Goal: Task Accomplishment & Management: Use online tool/utility

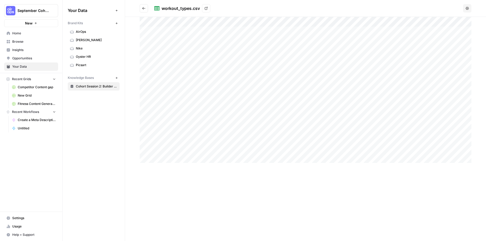
click at [146, 11] on button "Go back" at bounding box center [144, 8] width 8 height 8
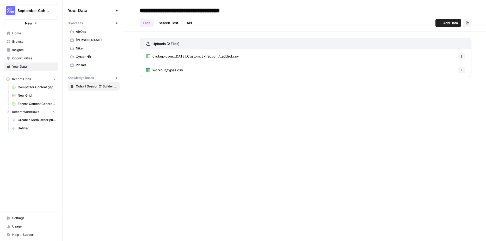
click at [29, 67] on span "Your Data" at bounding box center [33, 66] width 43 height 5
click at [24, 42] on span "Browse" at bounding box center [33, 41] width 43 height 5
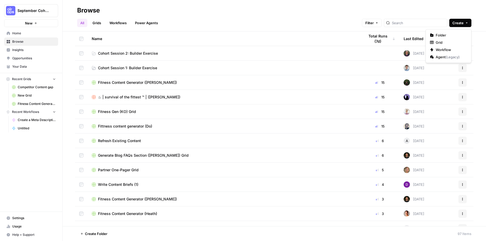
click at [464, 24] on button "Create" at bounding box center [460, 23] width 22 height 8
click at [457, 41] on span "Grid" at bounding box center [449, 42] width 29 height 5
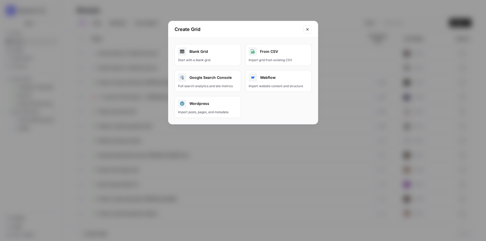
click at [199, 51] on div "Blank Grid" at bounding box center [208, 51] width 60 height 8
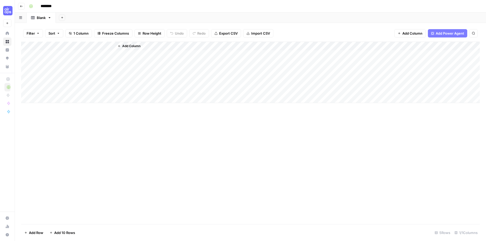
click at [52, 6] on input "********" at bounding box center [52, 6] width 29 height 8
type input "*"
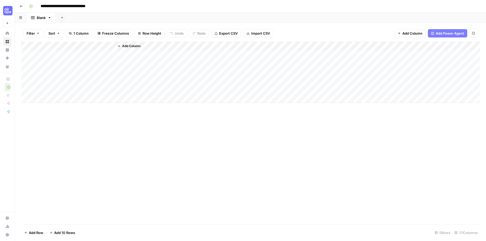
type input "**********"
click at [112, 127] on div "Add Column" at bounding box center [250, 133] width 458 height 183
click at [251, 36] on button "Import CSV" at bounding box center [258, 33] width 30 height 8
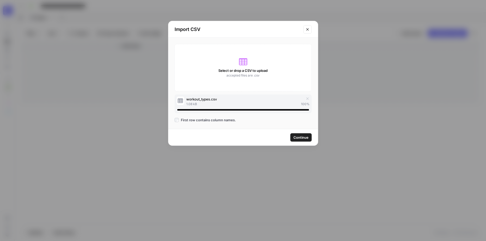
click at [293, 137] on button "Continue" at bounding box center [300, 137] width 21 height 8
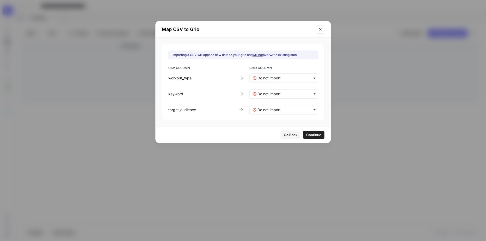
click at [312, 77] on icon "button" at bounding box center [314, 78] width 4 height 4
click at [297, 101] on div "Create new column" at bounding box center [279, 101] width 61 height 9
click at [305, 94] on input "text" at bounding box center [285, 93] width 57 height 5
click at [300, 114] on div "Create new column" at bounding box center [279, 117] width 61 height 9
click at [312, 111] on icon "button" at bounding box center [314, 110] width 4 height 4
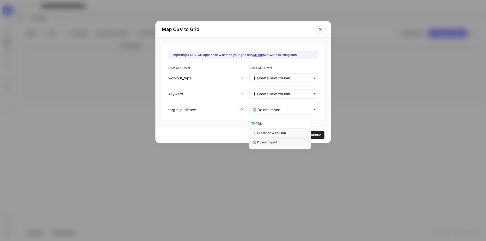
click at [303, 131] on div "Create new column" at bounding box center [279, 132] width 61 height 9
click at [306, 132] on span "Continue" at bounding box center [313, 134] width 15 height 5
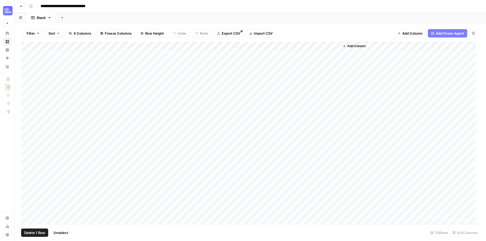
click at [27, 89] on div "Add Column" at bounding box center [250, 133] width 458 height 183
click at [27, 81] on div "Add Column" at bounding box center [250, 133] width 458 height 183
click at [27, 73] on div "Add Column" at bounding box center [250, 133] width 458 height 183
click at [25, 63] on div "Add Column" at bounding box center [250, 133] width 458 height 183
click at [27, 55] on div "Add Column" at bounding box center [250, 133] width 458 height 183
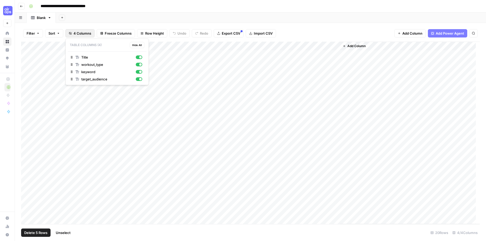
click at [84, 34] on span "4 Columns" at bounding box center [82, 33] width 18 height 5
click at [114, 24] on div "Filter Sort 4 Columns Freeze Columns Row Height Undo Redo Export CSV Import CSV…" at bounding box center [250, 132] width 471 height 218
click at [34, 229] on button "Delete 5 Rows" at bounding box center [35, 233] width 29 height 8
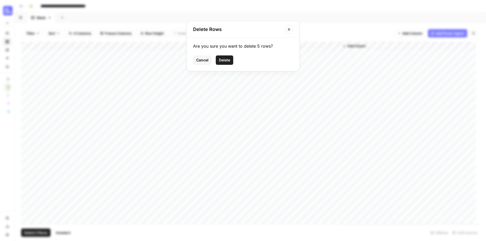
click at [223, 60] on span "Delete" at bounding box center [224, 60] width 11 height 5
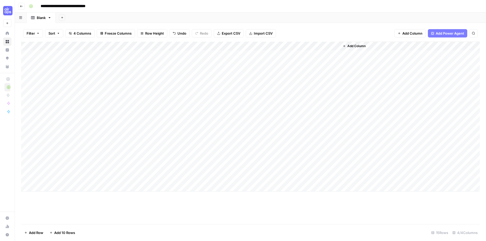
click at [55, 46] on div "Add Column" at bounding box center [250, 117] width 458 height 150
click at [57, 117] on span "Remove Column" at bounding box center [72, 116] width 46 height 5
click at [223, 50] on button "Delete" at bounding box center [224, 53] width 17 height 9
click at [279, 45] on span "Add Column" at bounding box center [281, 46] width 18 height 5
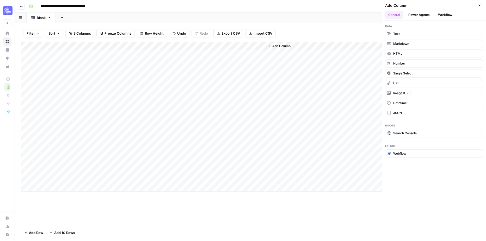
click at [446, 17] on button "Workflow" at bounding box center [445, 15] width 21 height 8
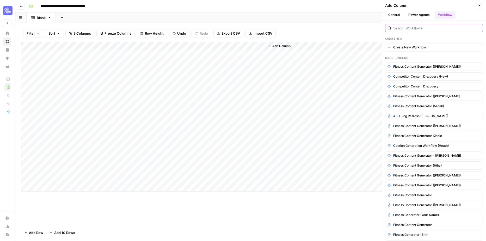
click at [432, 26] on input "search" at bounding box center [436, 28] width 87 height 5
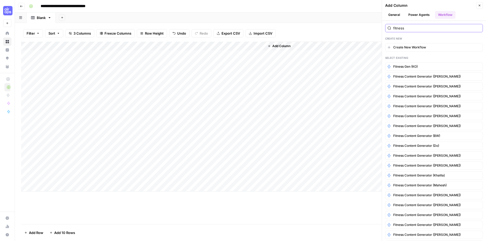
click at [415, 30] on input "fitness" at bounding box center [436, 28] width 87 height 5
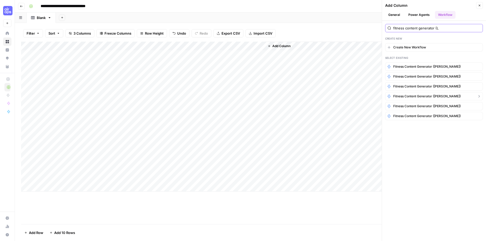
type input "fitness content generator (L"
click at [402, 95] on span "Fitness Content Generator ([PERSON_NAME])" at bounding box center [426, 96] width 67 height 5
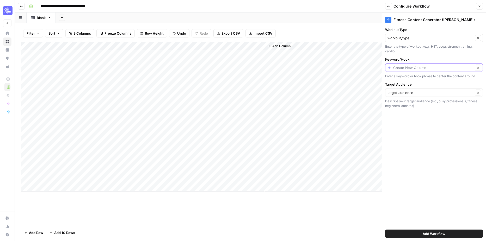
click at [398, 66] on input "Keyword/Hook" at bounding box center [433, 67] width 80 height 5
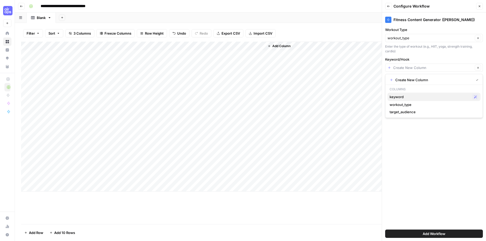
click at [401, 94] on button "keyword Possible Match" at bounding box center [433, 97] width 93 height 8
type input "keyword"
click at [432, 238] on button "Add Workflow" at bounding box center [434, 234] width 98 height 8
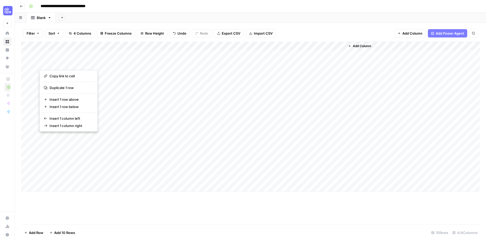
click at [302, 53] on div "Add Column" at bounding box center [250, 117] width 458 height 150
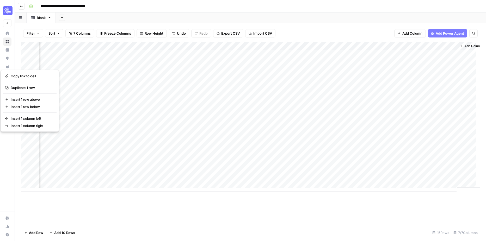
scroll to position [0, 39]
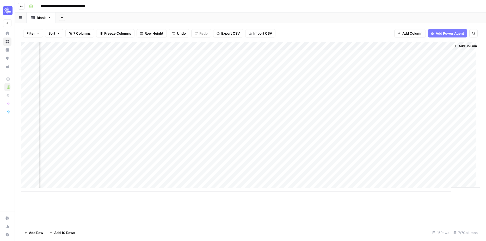
click at [408, 56] on div "Add Column" at bounding box center [250, 117] width 458 height 150
click at [371, 32] on div "Filter Sort 7 Columns Freeze Columns Row Height Undo Redo Export CSV Import CSV…" at bounding box center [250, 33] width 458 height 17
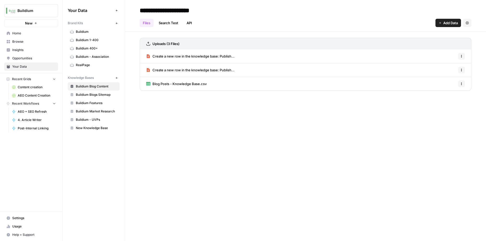
click at [21, 43] on span "Browse" at bounding box center [33, 41] width 43 height 5
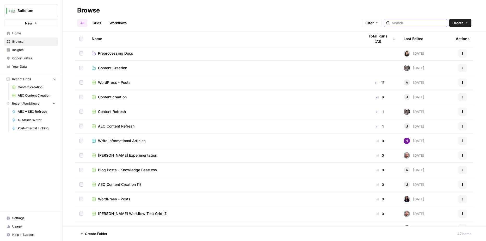
click at [407, 25] on input "search" at bounding box center [418, 22] width 53 height 5
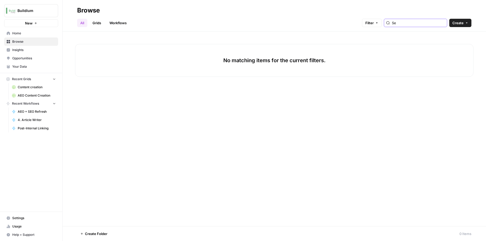
type input "S"
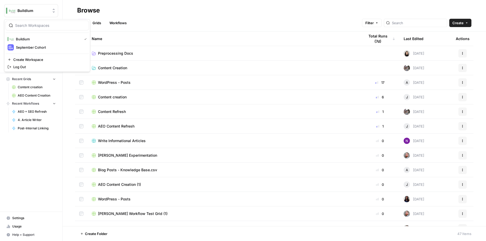
click at [34, 10] on span "Buildium" at bounding box center [33, 10] width 32 height 5
click at [33, 49] on span "September Cohort" at bounding box center [50, 47] width 69 height 5
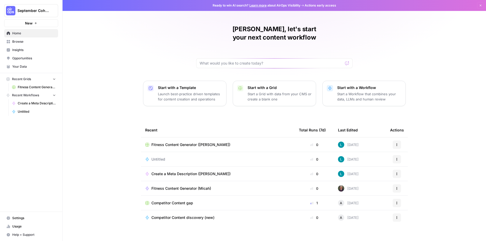
click at [19, 41] on span "Browse" at bounding box center [33, 41] width 43 height 5
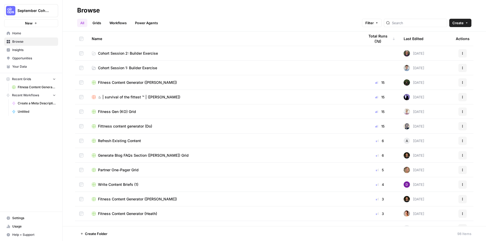
click at [110, 55] on span "Cohort Session 2: Builder Exercise" at bounding box center [128, 53] width 60 height 5
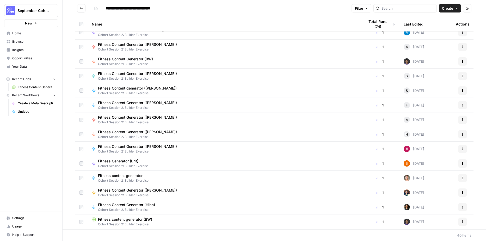
scroll to position [243, 0]
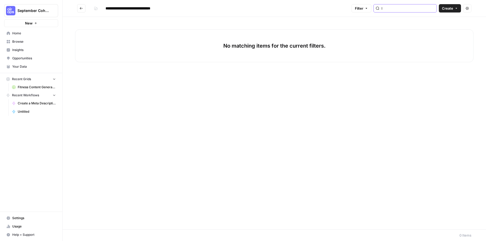
type input "l"
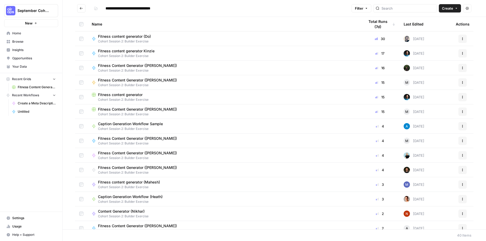
click at [31, 89] on span "Fitness Content Generator ([PERSON_NAME])" at bounding box center [37, 87] width 38 height 5
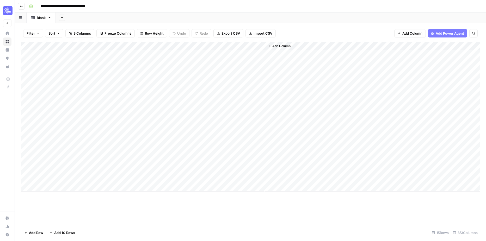
click at [21, 8] on button "Go back" at bounding box center [21, 6] width 7 height 7
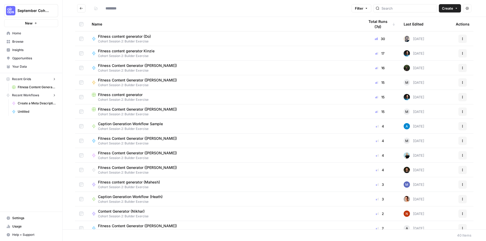
type input "**********"
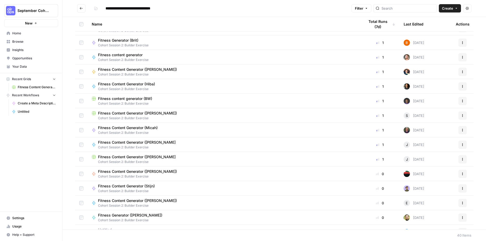
scroll to position [331, 0]
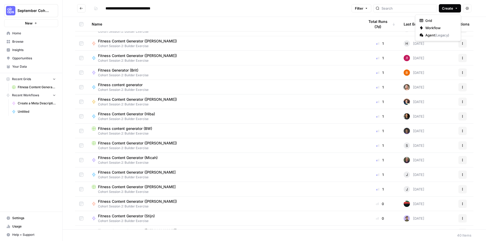
click at [444, 9] on span "Create" at bounding box center [447, 8] width 11 height 5
click at [435, 28] on span "Workflow" at bounding box center [439, 27] width 29 height 5
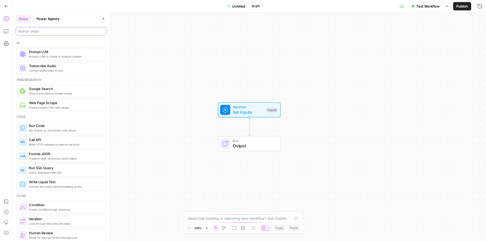
click at [64, 32] on input "search" at bounding box center [61, 31] width 86 height 5
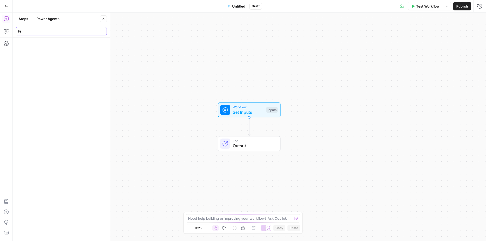
type input "F"
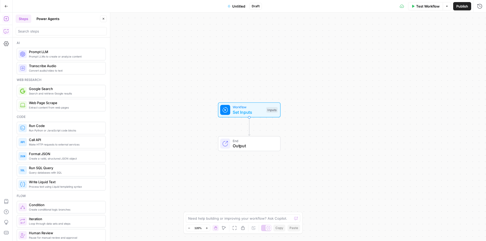
click at [103, 18] on icon "button" at bounding box center [103, 18] width 3 height 3
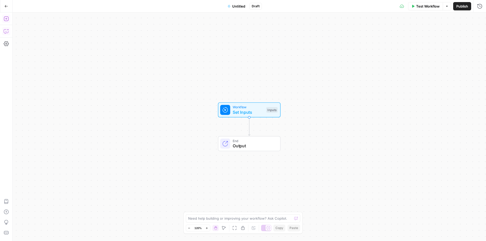
click at [4, 18] on icon "button" at bounding box center [6, 18] width 5 height 5
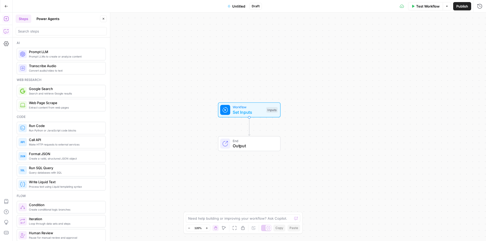
click at [8, 30] on icon "button" at bounding box center [6, 31] width 5 height 5
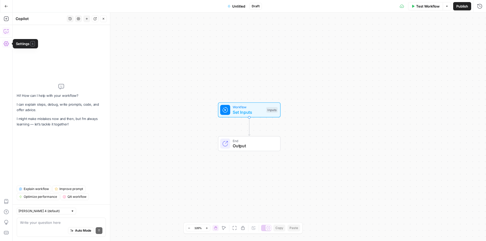
click at [7, 46] on icon "button" at bounding box center [6, 43] width 5 height 5
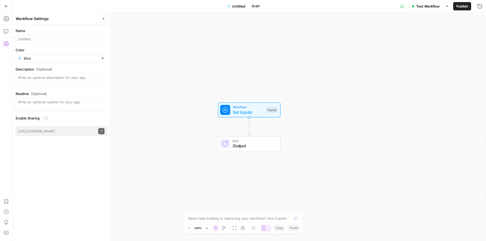
click at [27, 42] on div at bounding box center [61, 39] width 91 height 8
type input "Fitness Content Generator ([PERSON_NAME])"
click at [460, 9] on button "Publish" at bounding box center [462, 6] width 18 height 8
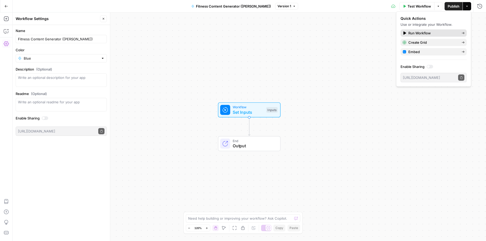
click at [449, 31] on span "Run Workflow" at bounding box center [432, 32] width 49 height 5
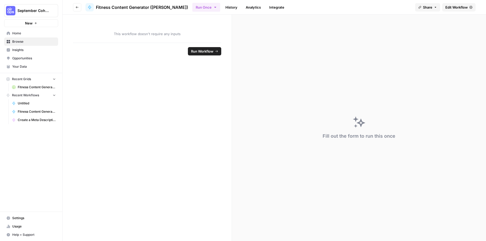
click at [28, 86] on span "Fitness Content Generator ([PERSON_NAME])" at bounding box center [37, 87] width 38 height 5
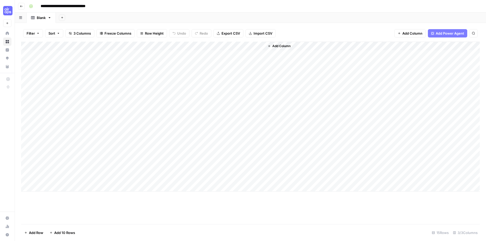
click at [23, 7] on button "Go back" at bounding box center [21, 6] width 7 height 7
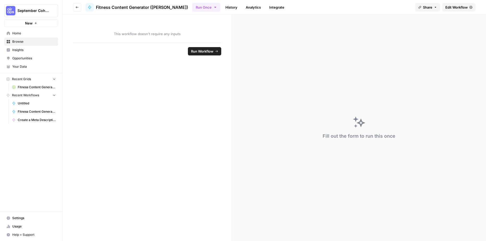
click at [202, 53] on span "Run Workflow" at bounding box center [202, 51] width 22 height 5
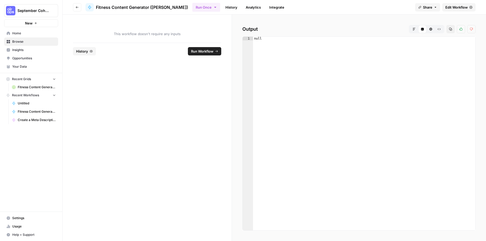
click at [76, 8] on icon "button" at bounding box center [77, 7] width 3 height 3
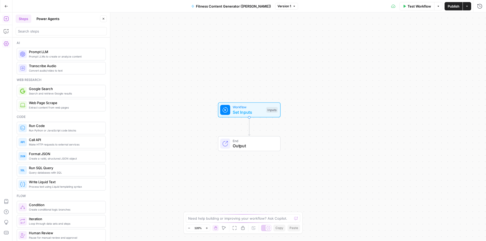
click at [5, 43] on icon "button" at bounding box center [6, 43] width 5 height 5
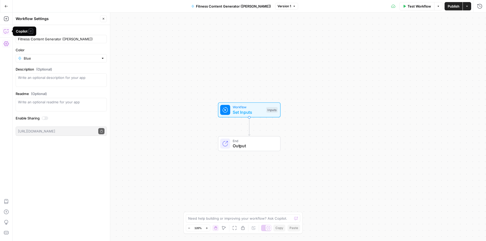
click at [7, 30] on icon "button" at bounding box center [6, 31] width 5 height 5
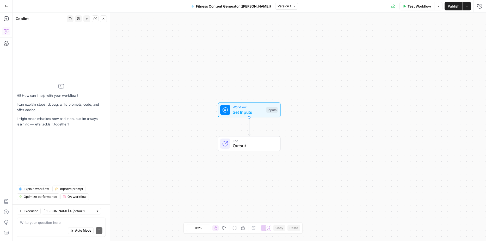
click at [28, 220] on textarea at bounding box center [61, 222] width 82 height 5
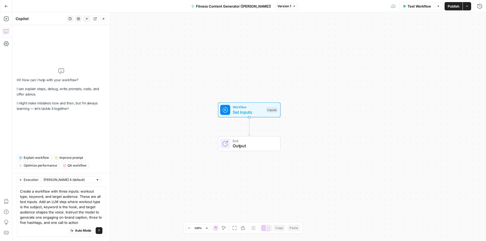
type textarea "Create a workflow with three inputs: workout type, keyword, and target audience…"
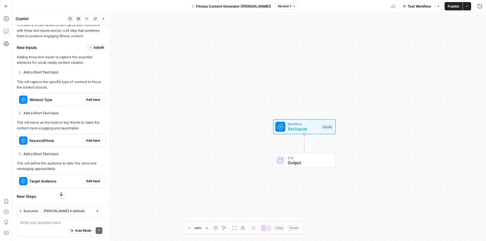
scroll to position [107, 0]
click at [86, 102] on span "Add Input" at bounding box center [93, 99] width 14 height 5
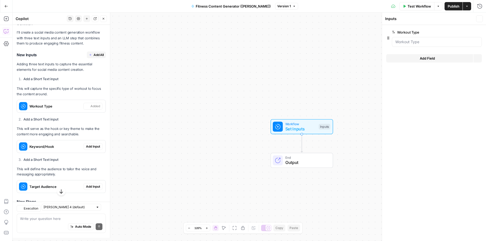
scroll to position [115, 0]
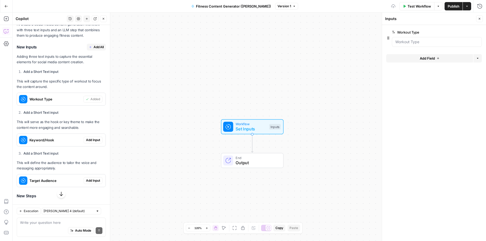
click at [86, 142] on span "Add Input" at bounding box center [93, 140] width 14 height 5
click at [87, 183] on span "Add Input" at bounding box center [93, 180] width 14 height 5
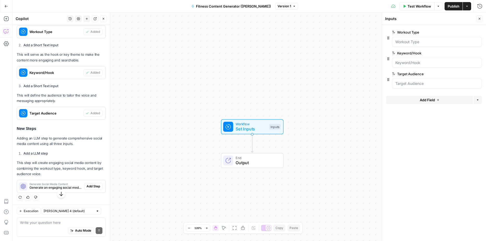
scroll to position [189, 0]
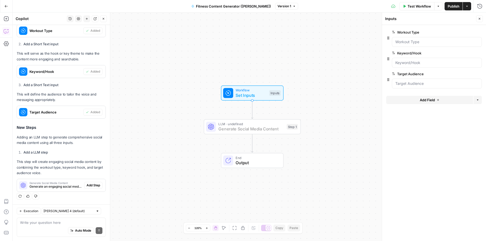
click at [88, 184] on span "Add Step" at bounding box center [93, 185] width 14 height 5
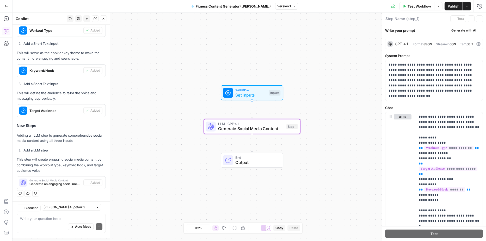
type textarea "Generate Social Media Content"
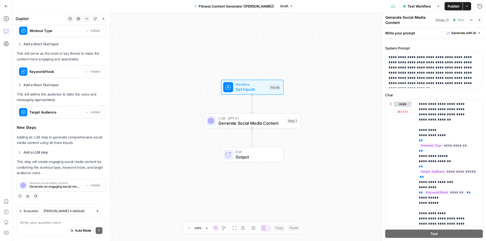
scroll to position [0, 0]
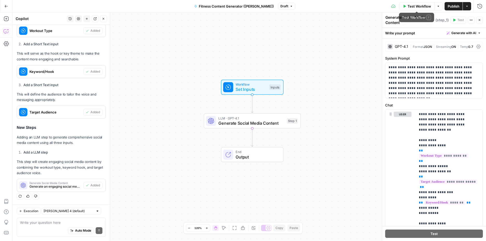
click at [414, 6] on span "Test Workflow" at bounding box center [418, 6] width 23 height 5
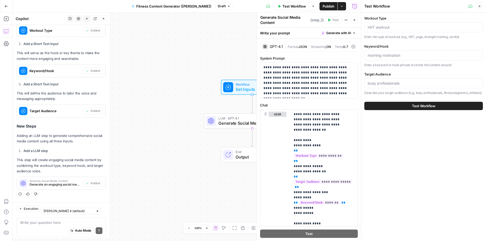
scroll to position [189, 0]
click at [376, 31] on div at bounding box center [423, 27] width 119 height 10
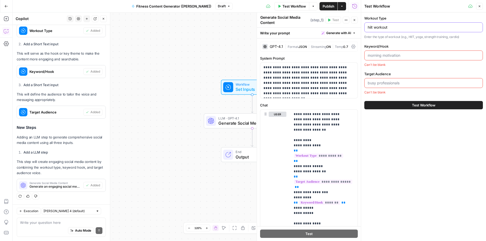
type input "hiit workout"
click at [376, 56] on input "Keyword/Hook" at bounding box center [423, 55] width 112 height 5
type input "morning motivation"
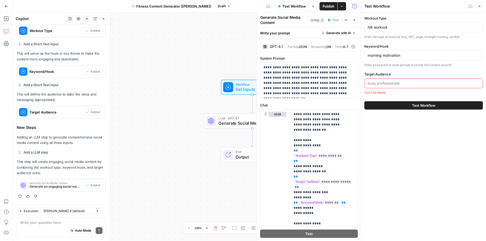
click at [387, 85] on input "Target Audience" at bounding box center [423, 83] width 112 height 5
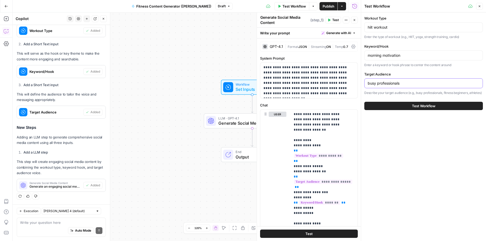
type input "busy professionals"
click at [418, 109] on span "Test Workflow" at bounding box center [423, 105] width 23 height 5
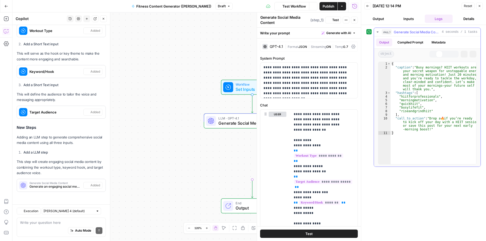
scroll to position [189, 0]
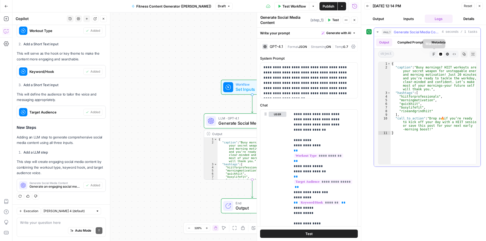
click at [432, 53] on icon "button" at bounding box center [433, 54] width 3 height 3
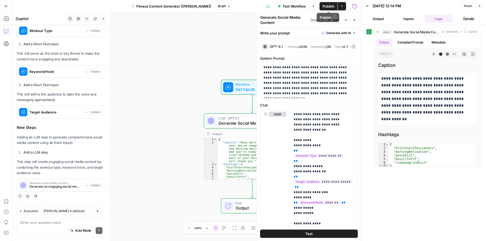
click at [329, 5] on span "Publish" at bounding box center [328, 6] width 12 height 5
